Goal: Task Accomplishment & Management: Manage account settings

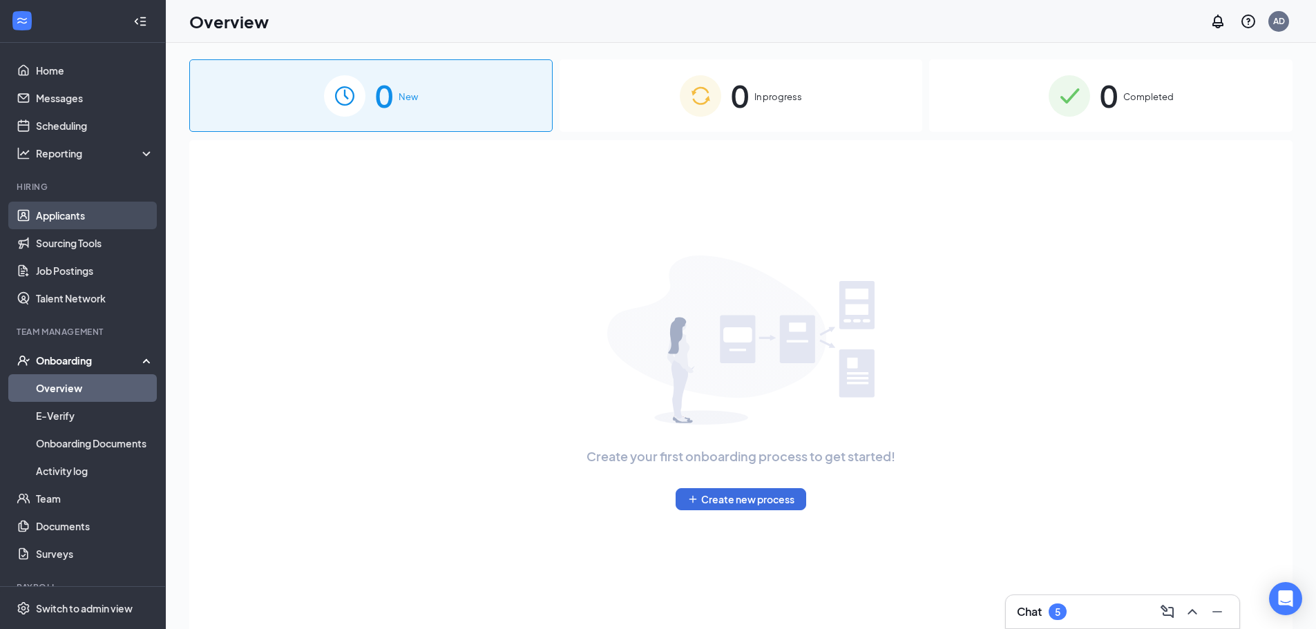
click at [95, 209] on link "Applicants" at bounding box center [95, 216] width 118 height 28
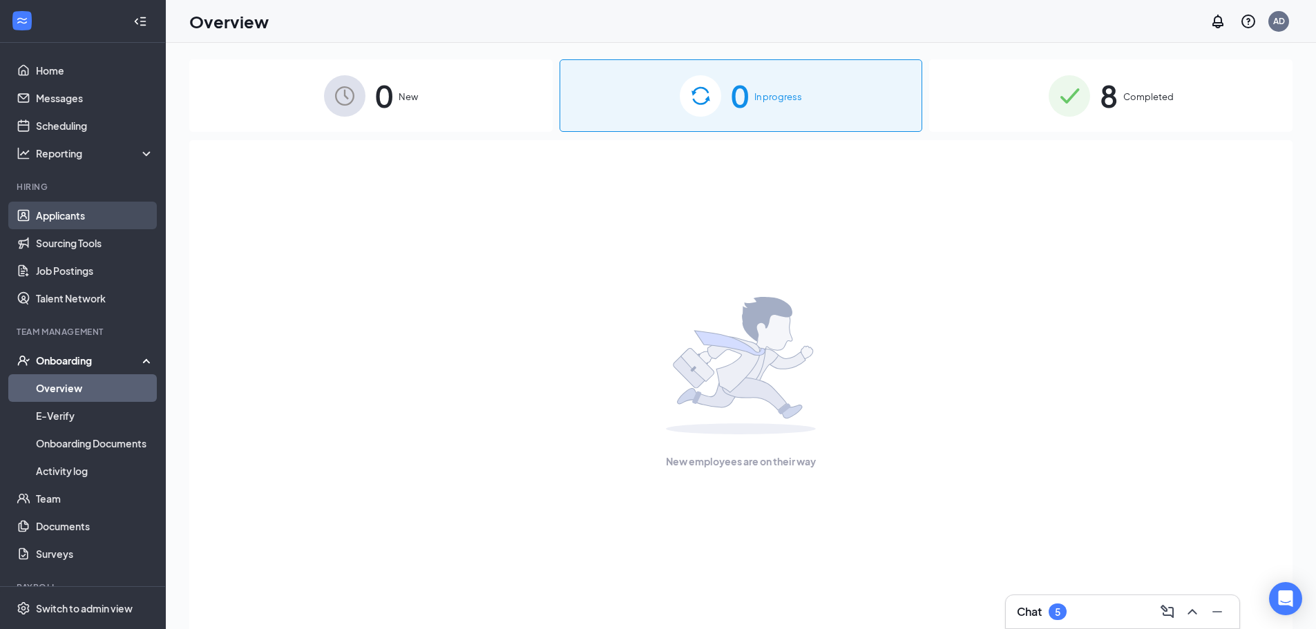
click at [75, 215] on link "Applicants" at bounding box center [95, 216] width 118 height 28
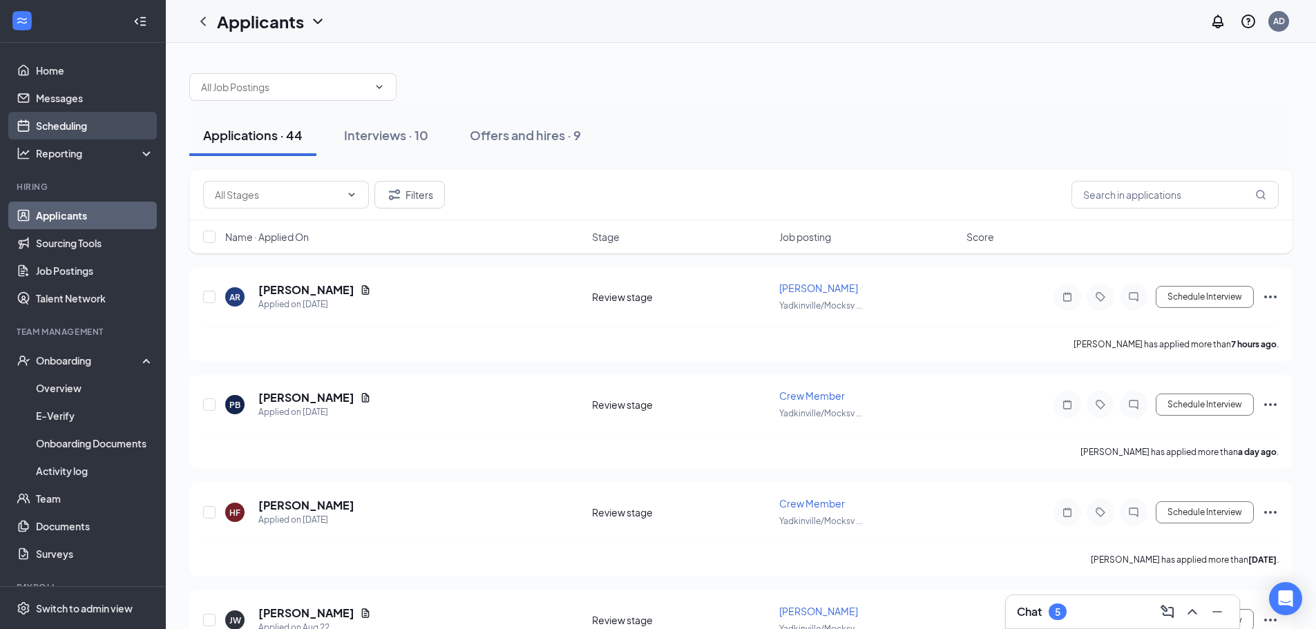
click at [70, 122] on link "Scheduling" at bounding box center [95, 126] width 118 height 28
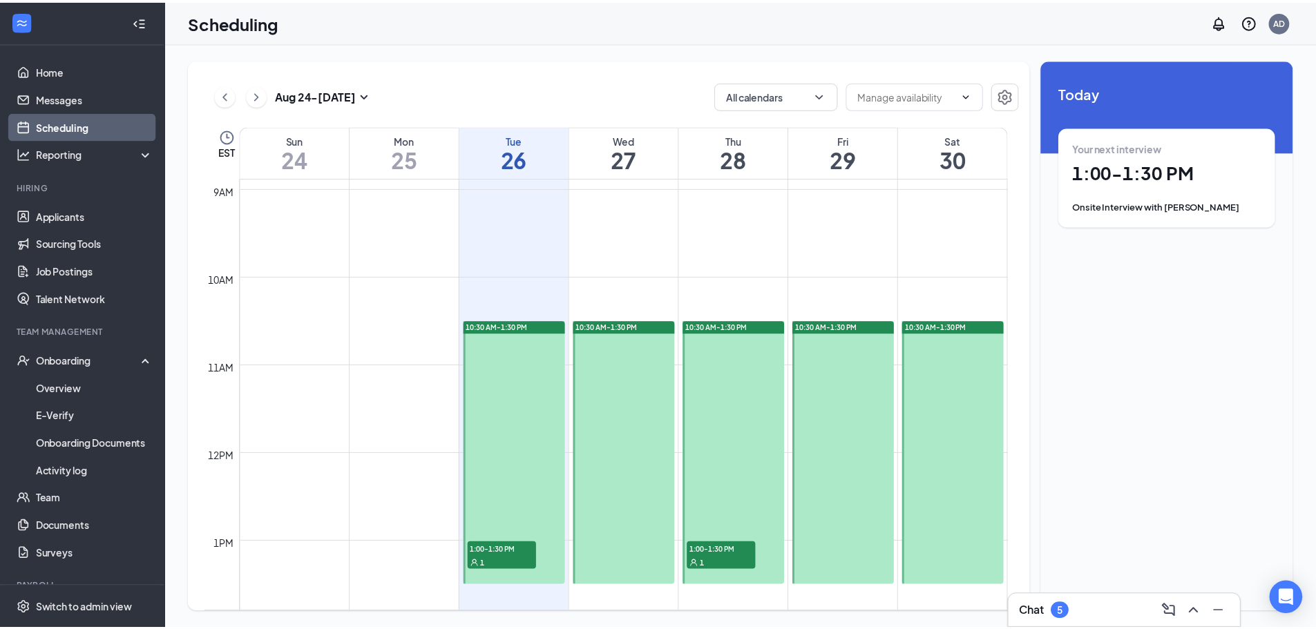
scroll to position [817, 0]
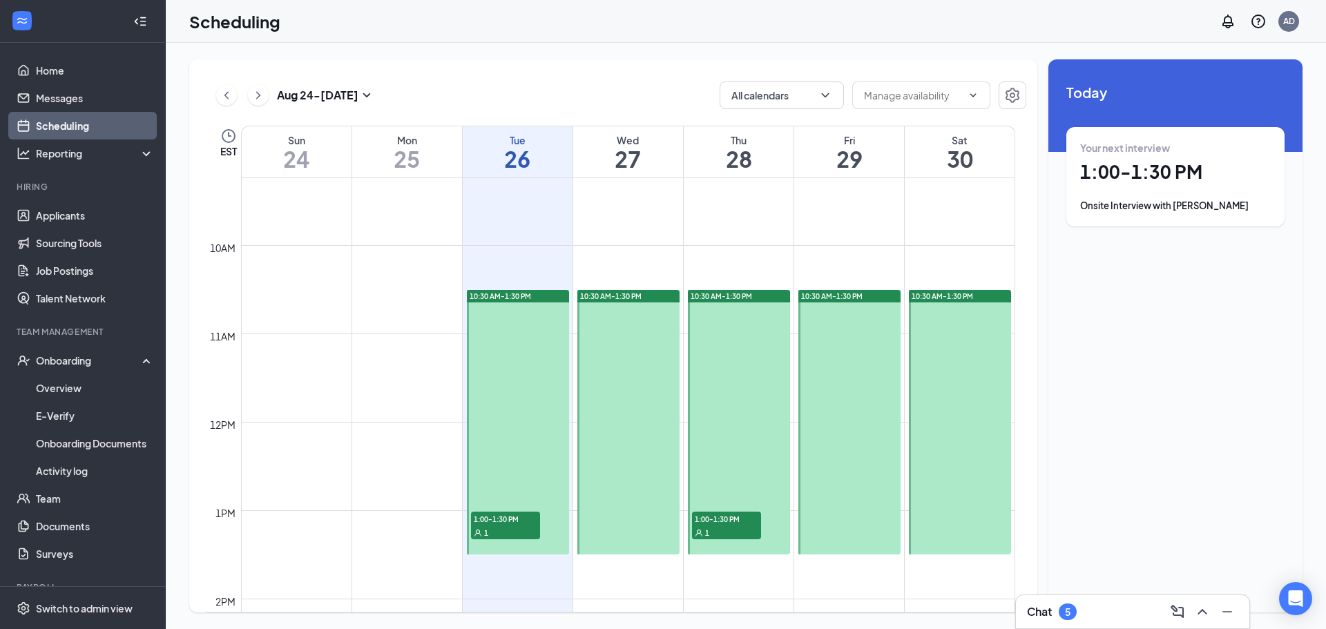
click at [512, 523] on span "1:00-1:30 PM" at bounding box center [505, 519] width 69 height 14
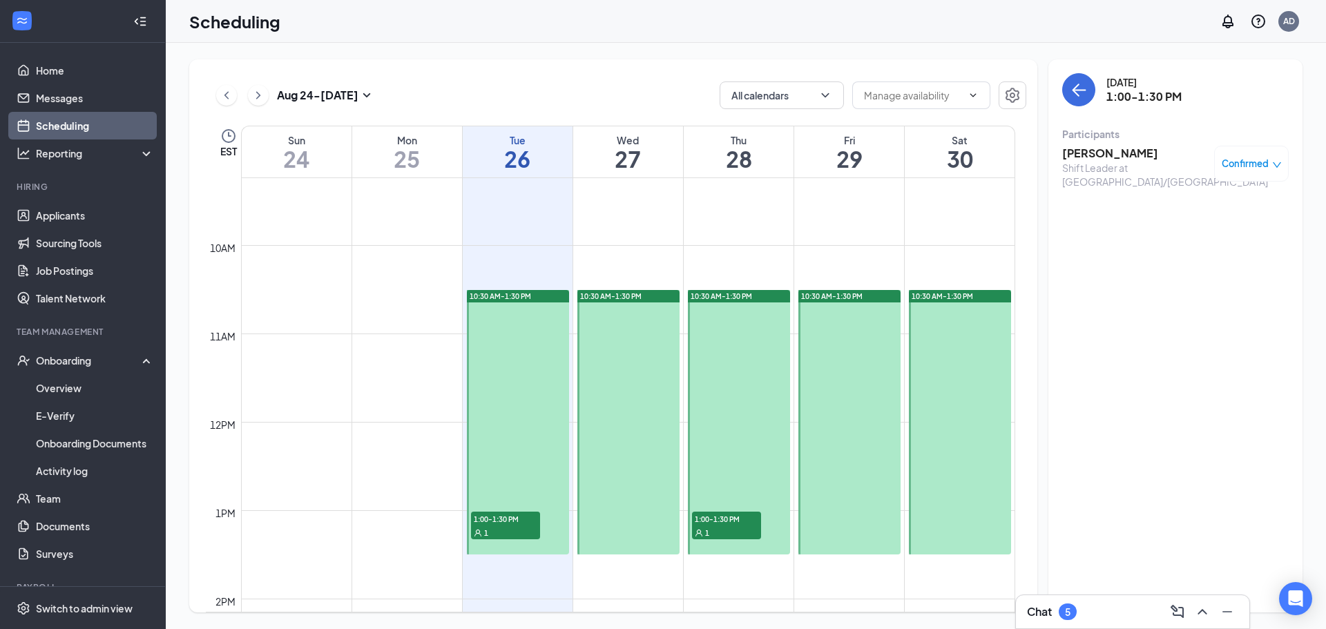
click at [735, 524] on span "1:00-1:30 PM" at bounding box center [726, 519] width 69 height 14
click at [1267, 164] on span "Confirmed" at bounding box center [1245, 164] width 47 height 14
click at [1236, 210] on span "Request Reschedule" at bounding box center [1220, 208] width 95 height 15
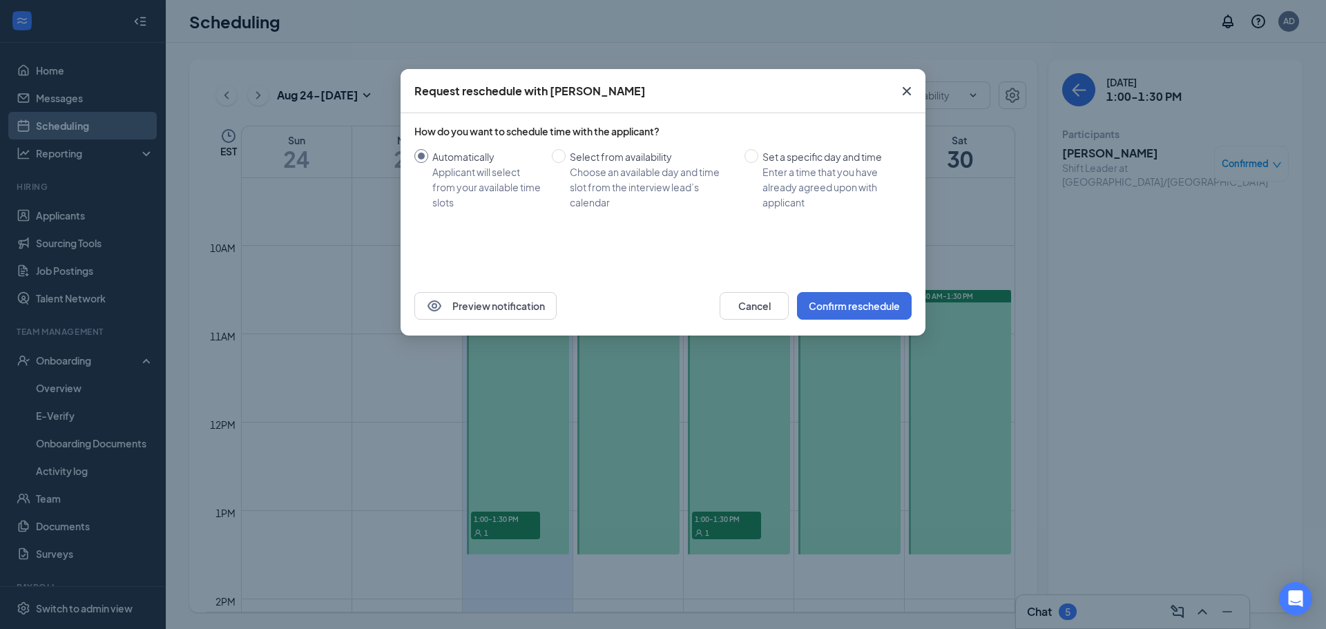
click at [903, 92] on icon "Cross" at bounding box center [906, 91] width 17 height 17
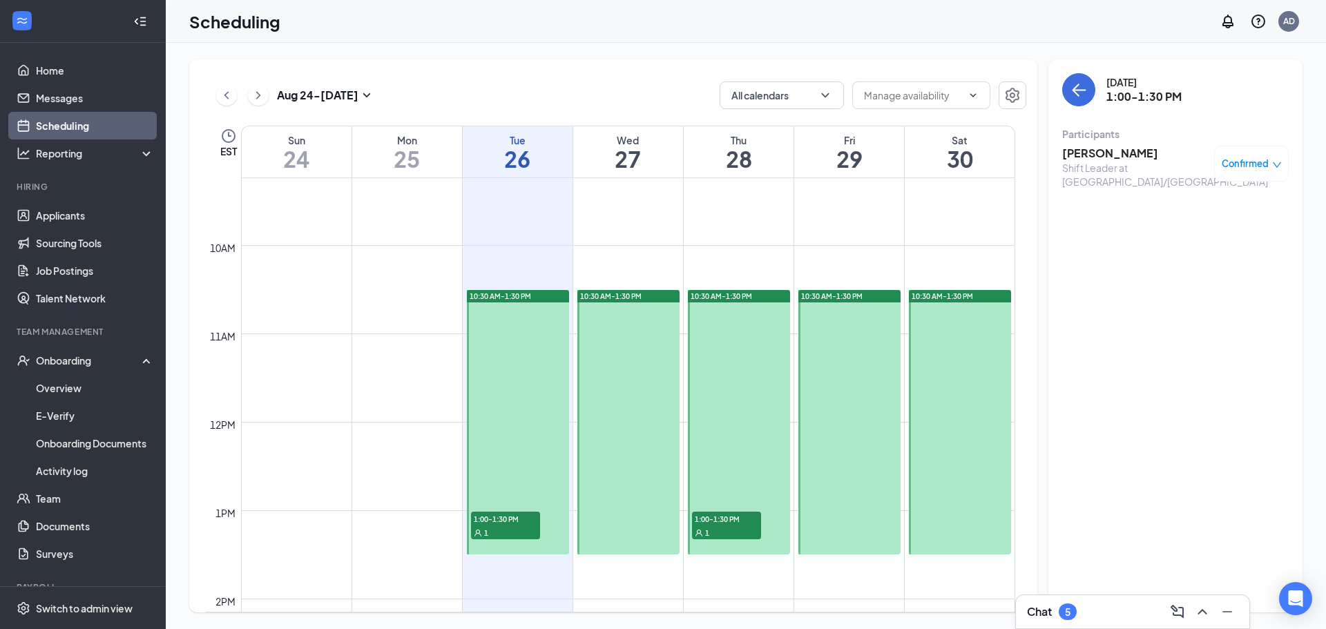
click at [1263, 166] on span "Confirmed" at bounding box center [1245, 164] width 47 height 14
click at [1193, 279] on span "Cancel" at bounding box center [1189, 278] width 32 height 15
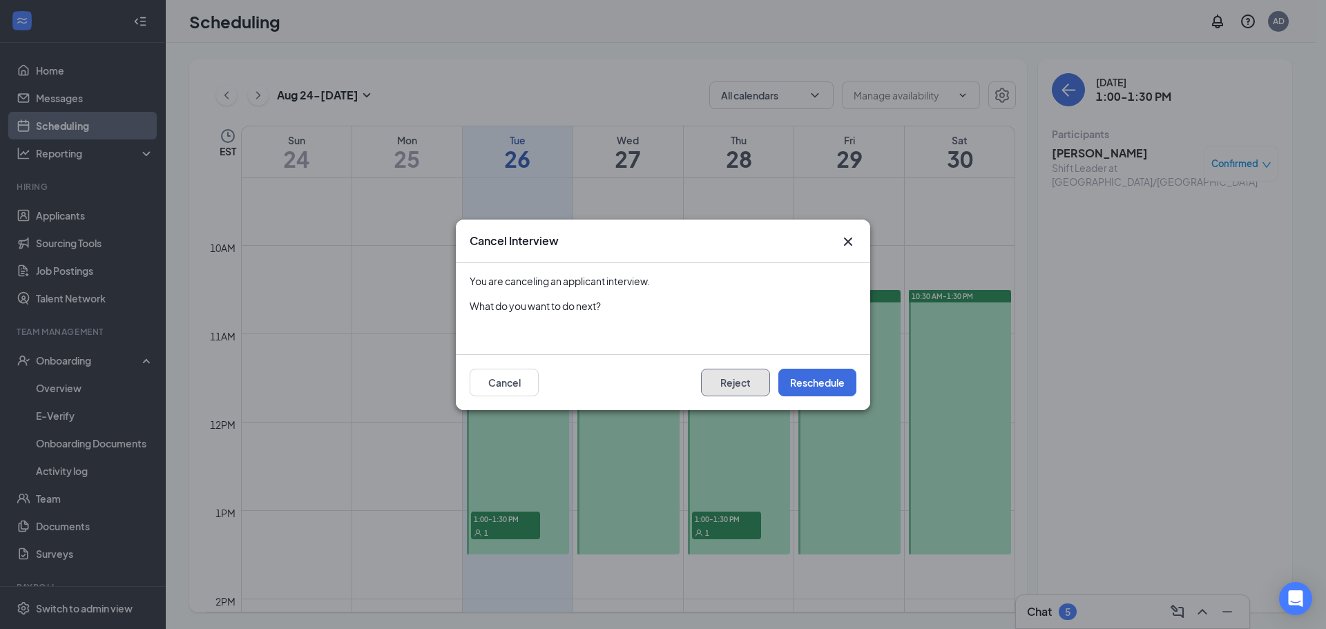
click at [748, 384] on button "Reject" at bounding box center [735, 383] width 69 height 28
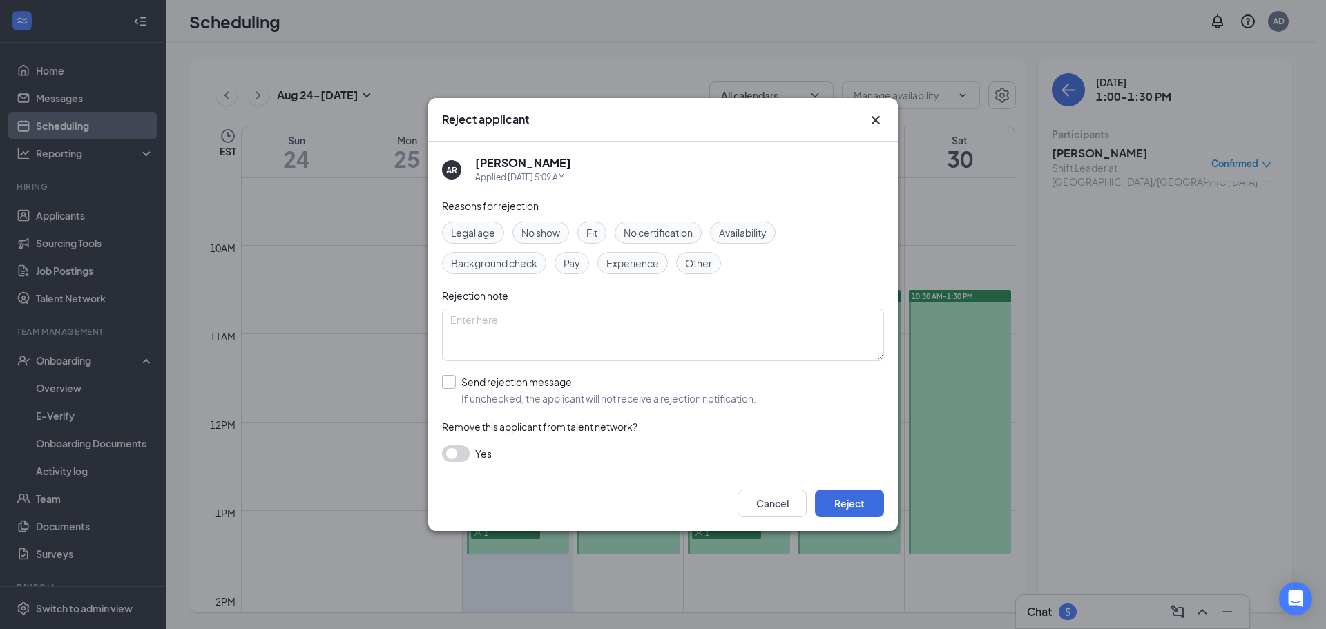
click at [452, 381] on input "Send rejection message If unchecked, the applicant will not receive a rejection…" at bounding box center [599, 390] width 314 height 30
checkbox input "true"
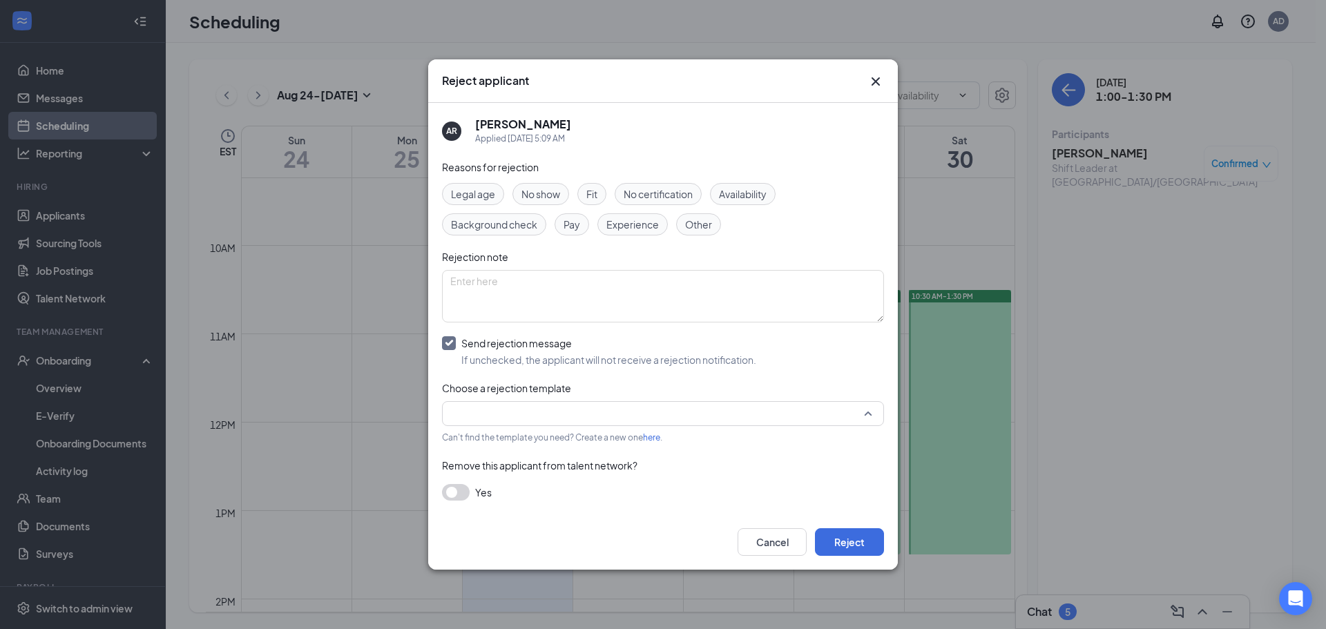
click at [485, 407] on input "search" at bounding box center [658, 413] width 416 height 23
click at [563, 416] on input "search" at bounding box center [658, 413] width 416 height 23
click at [601, 193] on div "Fit" at bounding box center [591, 194] width 29 height 22
click at [751, 190] on span "Availability" at bounding box center [743, 193] width 48 height 15
click at [570, 222] on span "Pay" at bounding box center [572, 224] width 17 height 15
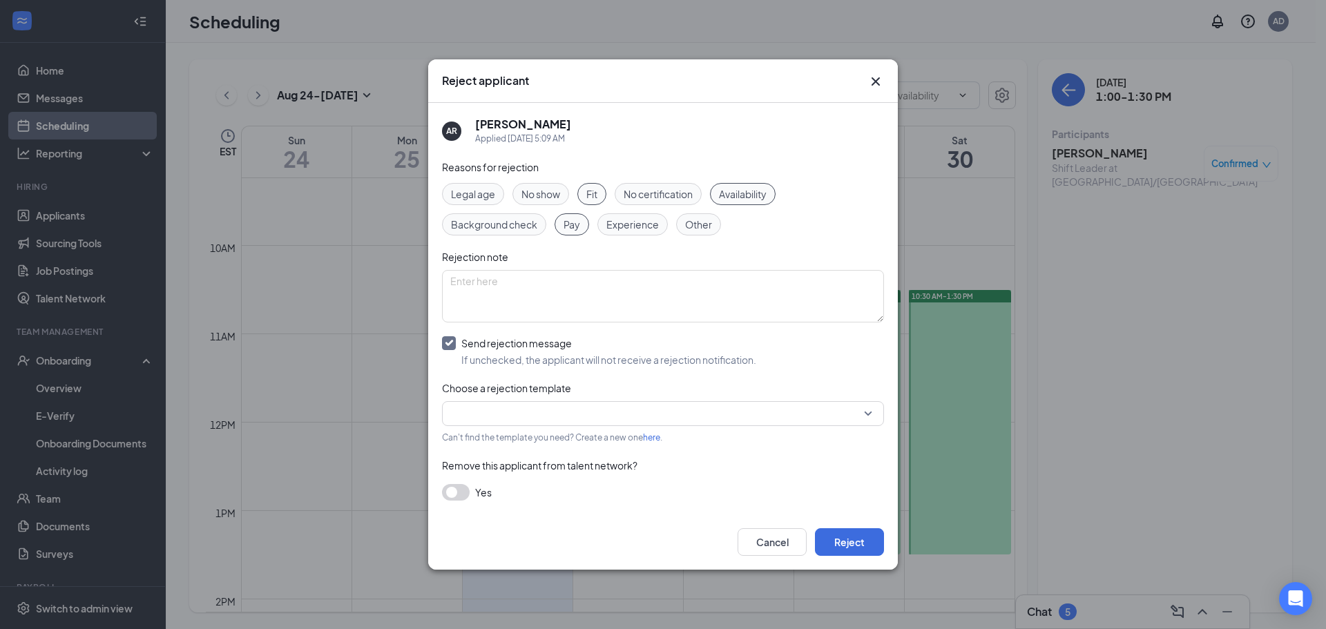
click at [702, 228] on span "Other" at bounding box center [698, 224] width 27 height 15
click at [457, 278] on textarea at bounding box center [663, 296] width 442 height 52
type textarea "p"
click at [854, 540] on button "Reject" at bounding box center [849, 542] width 69 height 28
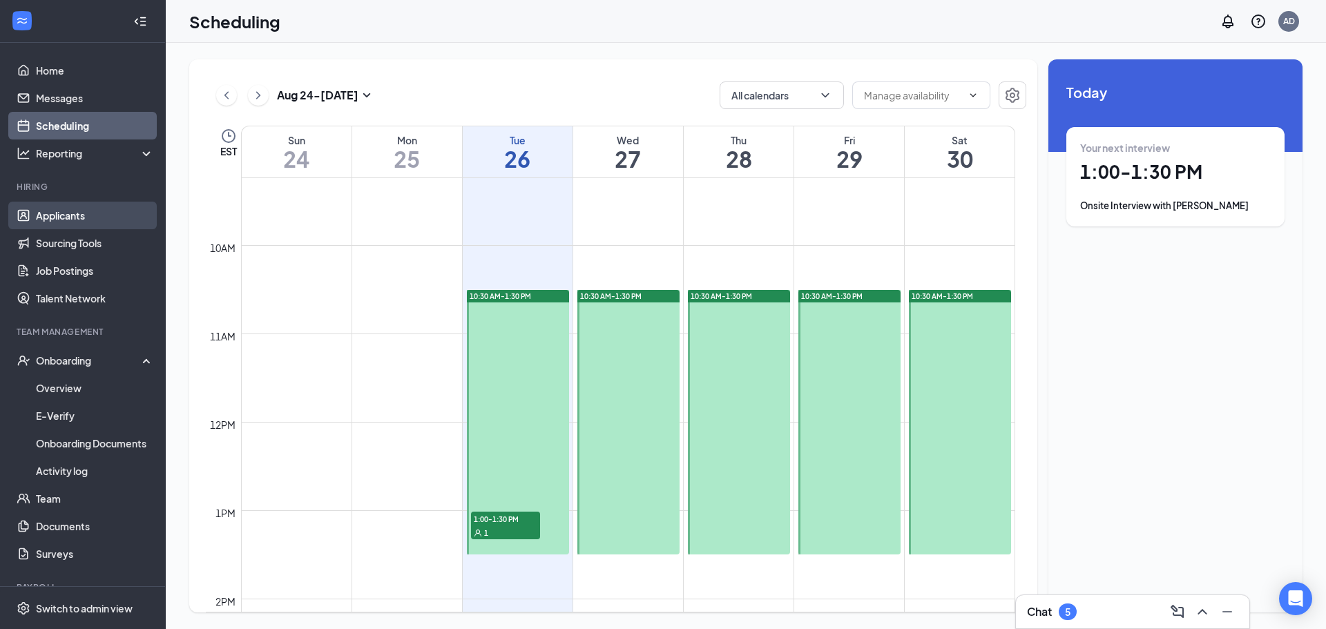
click at [83, 218] on link "Applicants" at bounding box center [95, 216] width 118 height 28
